Goal: Navigation & Orientation: Find specific page/section

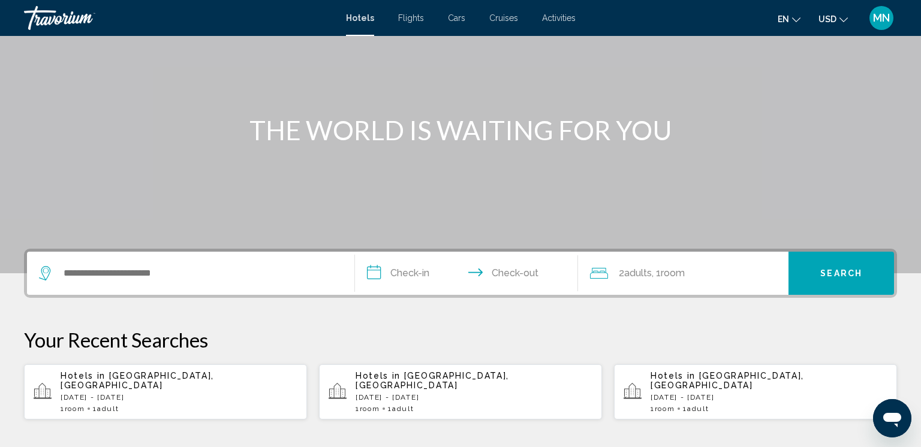
scroll to position [88, 0]
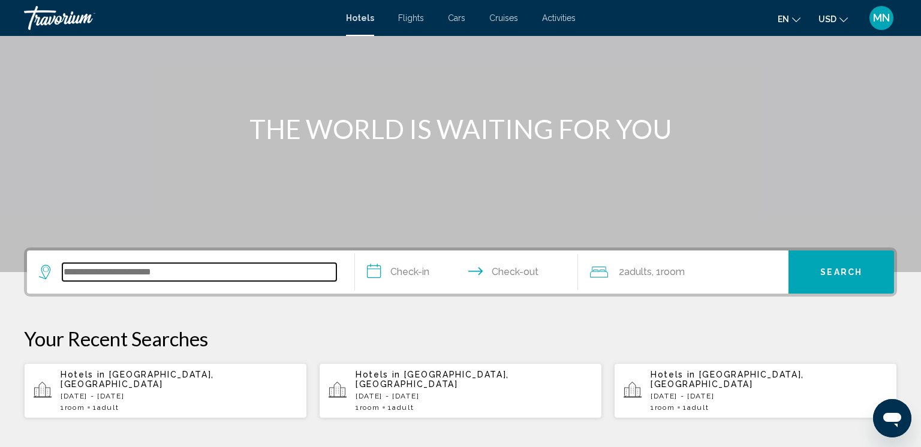
click at [195, 278] on input "Search widget" at bounding box center [199, 272] width 274 height 18
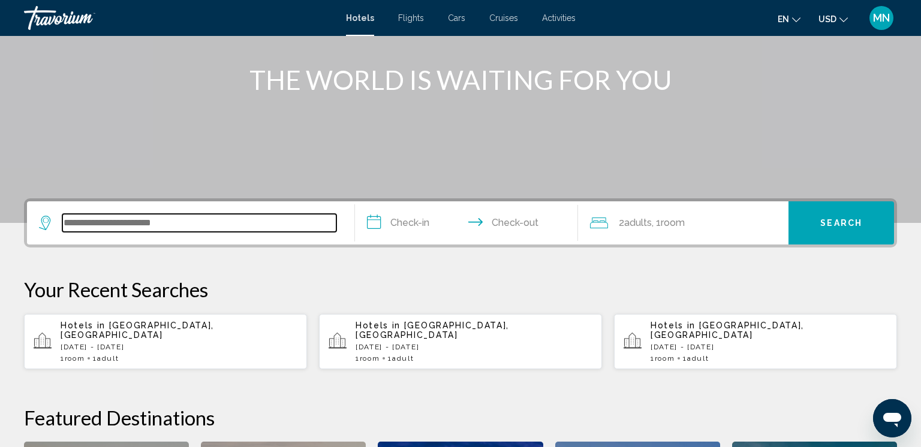
scroll to position [296, 0]
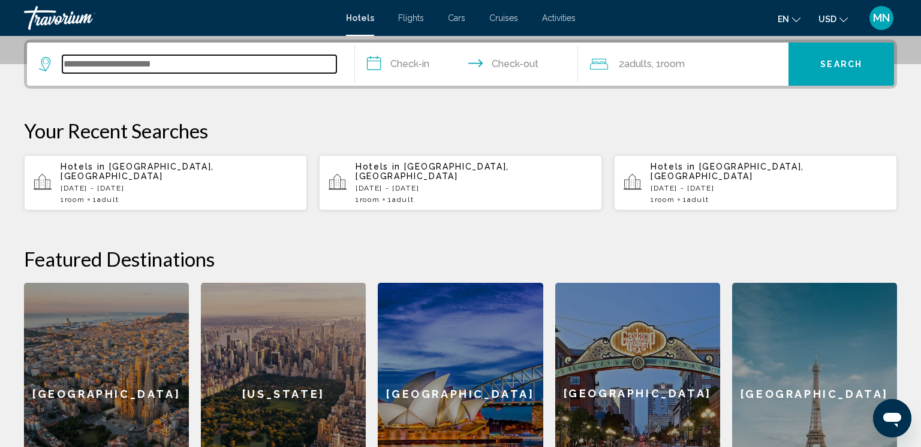
click at [124, 67] on input "Search widget" at bounding box center [199, 64] width 274 height 18
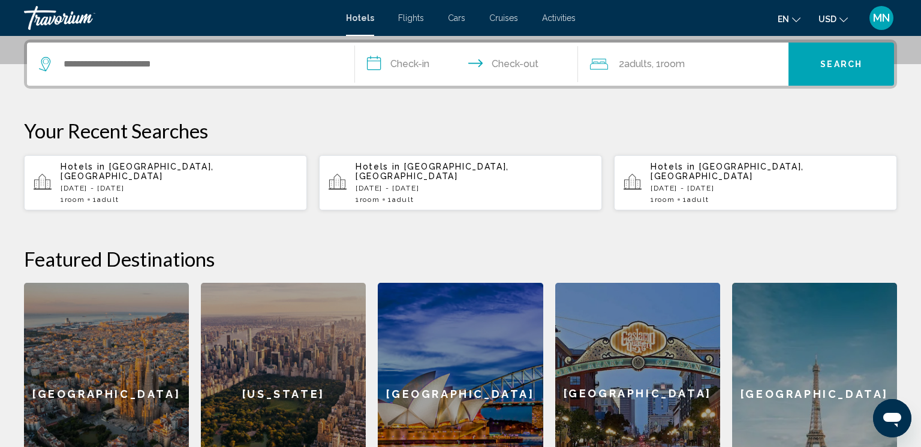
click at [791, 23] on button "en English Español Français Italiano Português русский" at bounding box center [789, 18] width 23 height 17
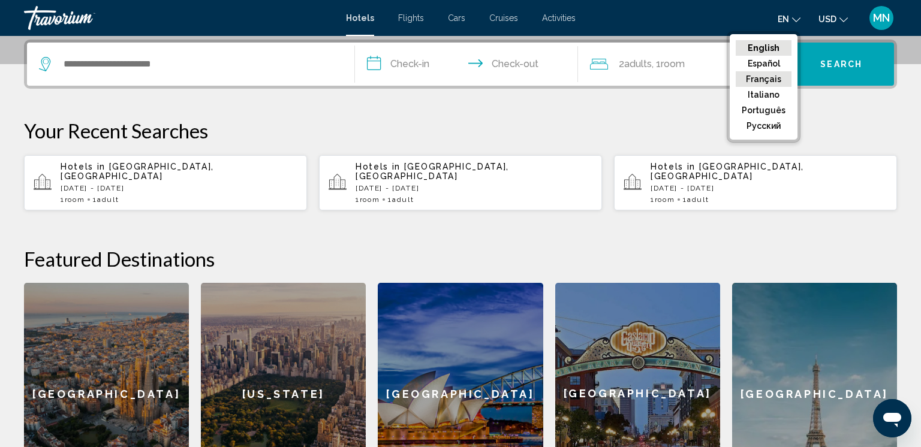
click at [766, 83] on button "Français" at bounding box center [764, 79] width 56 height 16
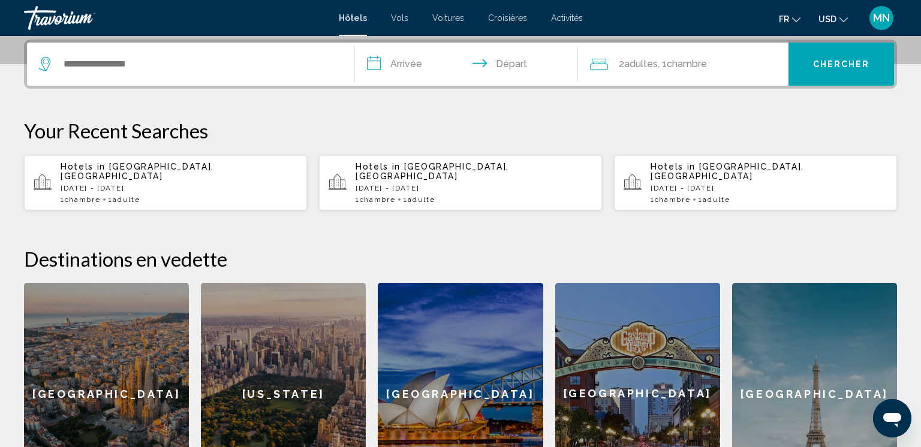
click at [395, 19] on span "Vols" at bounding box center [399, 18] width 17 height 10
